Goal: Task Accomplishment & Management: Use online tool/utility

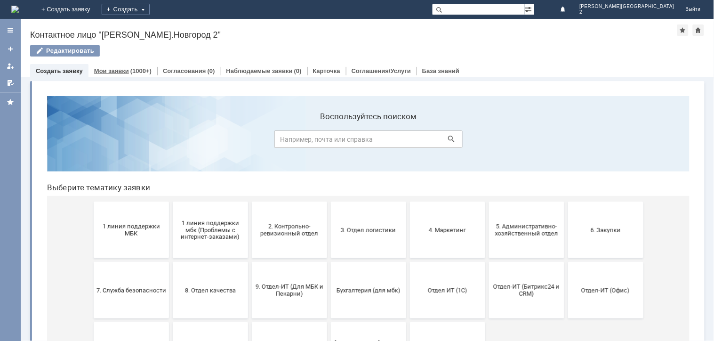
click at [131, 72] on div "(1000+)" at bounding box center [140, 70] width 21 height 7
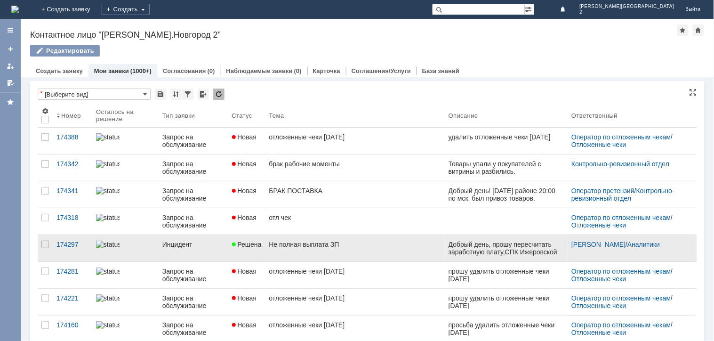
click at [206, 247] on div "Инцидент" at bounding box center [193, 245] width 62 height 8
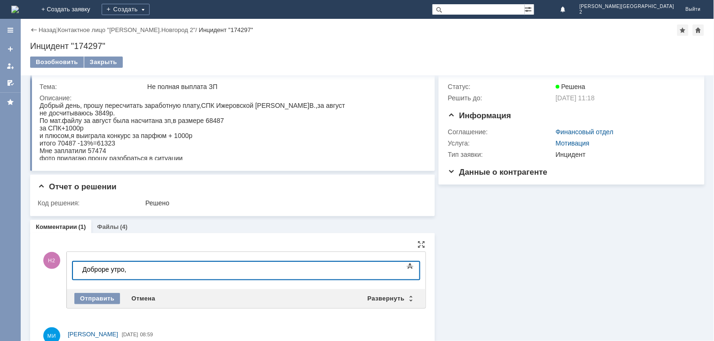
click at [105, 269] on div "Доброре утро," at bounding box center [149, 269] width 134 height 8
click at [142, 265] on div "Доброе утро," at bounding box center [149, 269] width 134 height 8
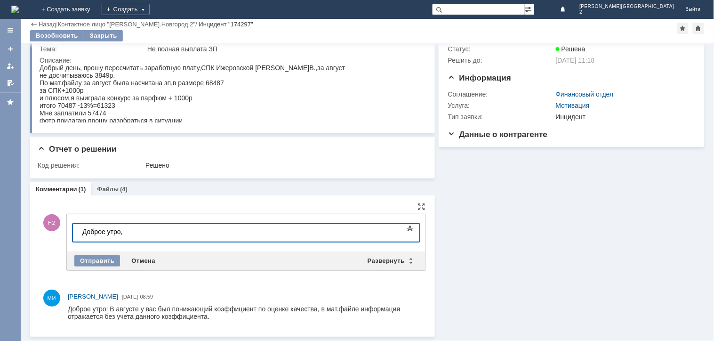
scroll to position [24, 0]
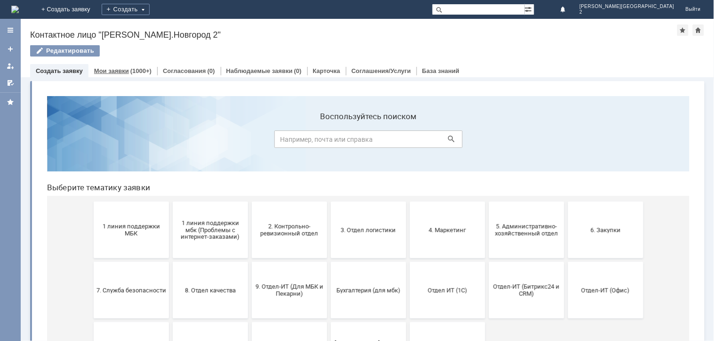
click at [130, 67] on div "(1000+)" at bounding box center [140, 70] width 21 height 7
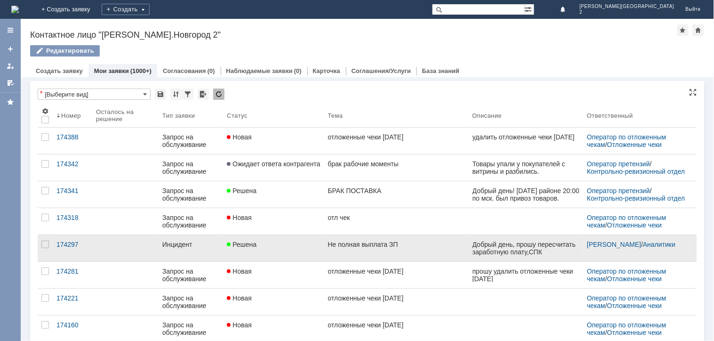
click at [217, 254] on link "Инцидент" at bounding box center [191, 248] width 65 height 26
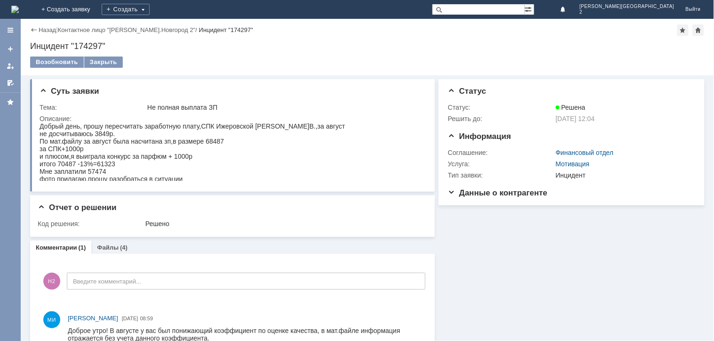
scroll to position [21, 0]
